Goal: Task Accomplishment & Management: Manage account settings

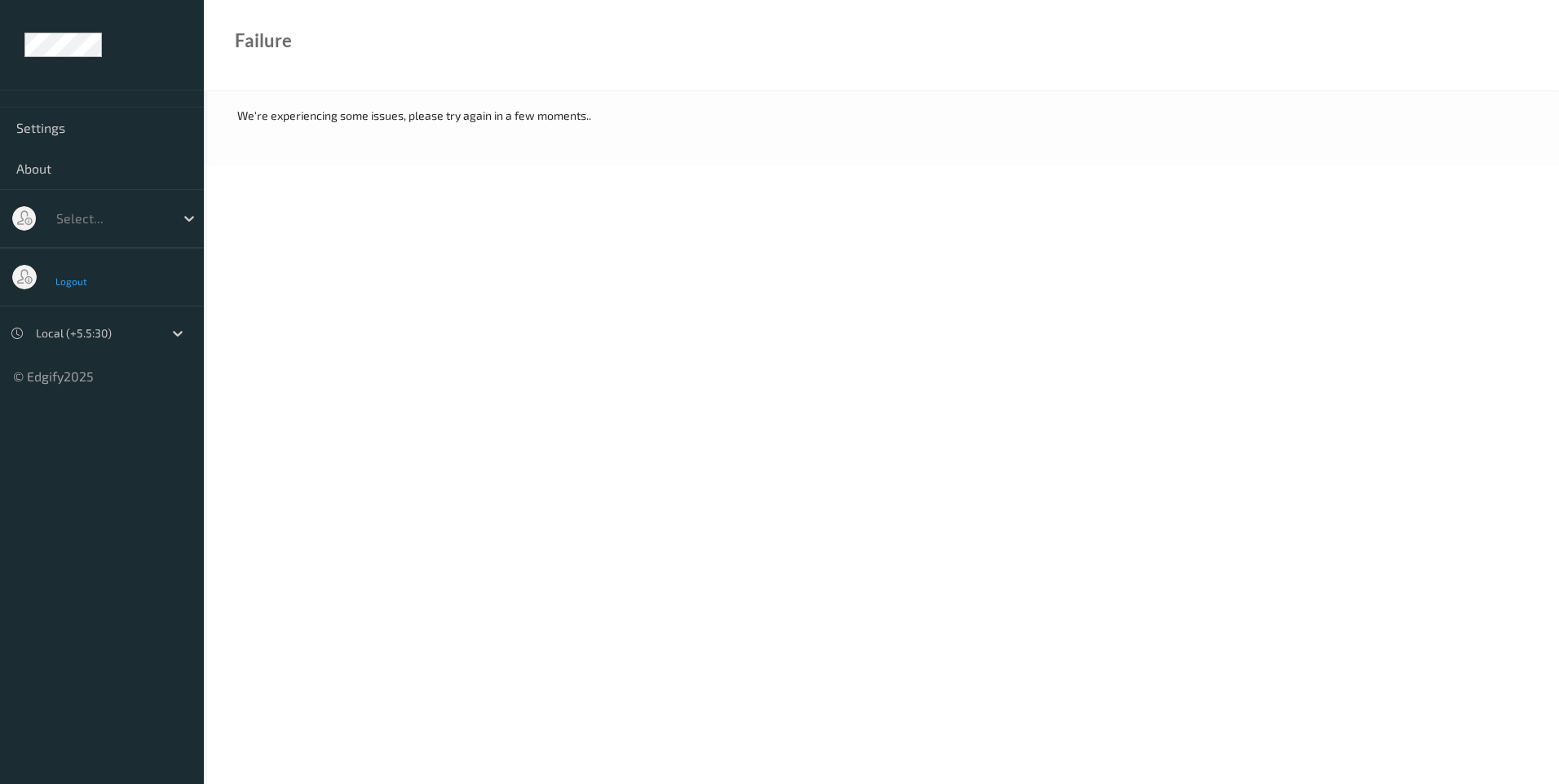
click at [75, 282] on span "Logout" at bounding box center [72, 281] width 33 height 11
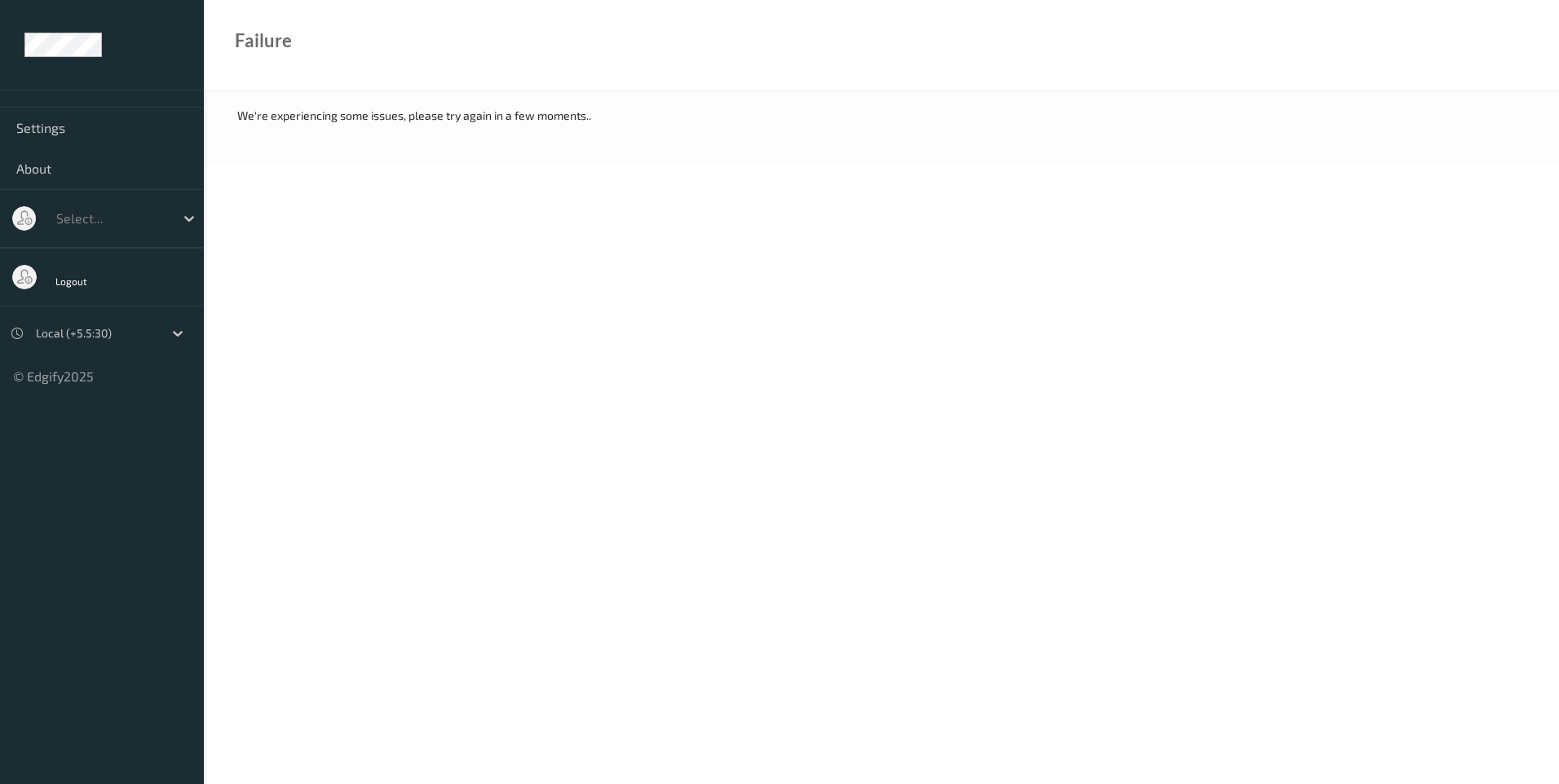
click at [86, 220] on div at bounding box center [111, 218] width 110 height 20
click at [148, 252] on div "No options" at bounding box center [125, 258] width 156 height 29
click at [118, 420] on ul "Settings About Use Up and Down to choose options, press Enter to select the cur…" at bounding box center [102, 392] width 204 height 784
click at [45, 122] on span "Settings" at bounding box center [102, 127] width 172 height 16
click at [54, 124] on span "Settings" at bounding box center [102, 127] width 172 height 16
